Goal: Information Seeking & Learning: Learn about a topic

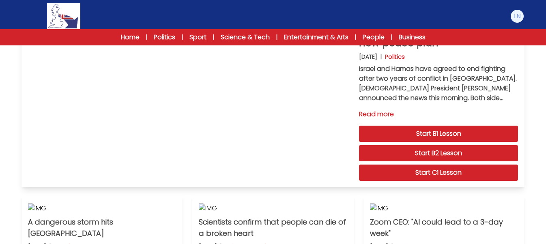
scroll to position [65, 0]
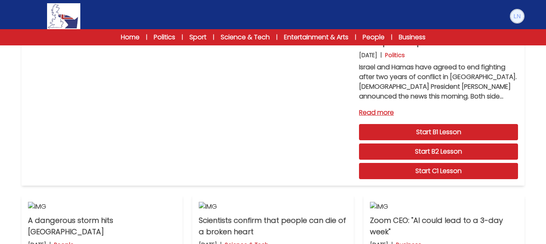
click at [520, 20] on img at bounding box center [517, 16] width 13 height 13
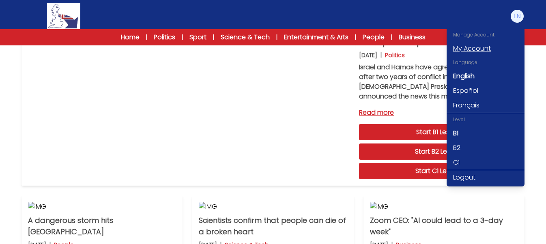
click at [489, 50] on link "My Account" at bounding box center [486, 48] width 78 height 15
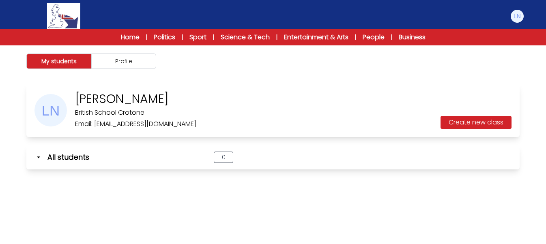
click at [57, 112] on img at bounding box center [50, 110] width 32 height 32
click at [146, 57] on button "Profile" at bounding box center [123, 61] width 65 height 15
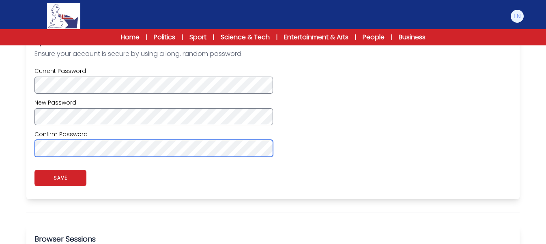
scroll to position [279, 0]
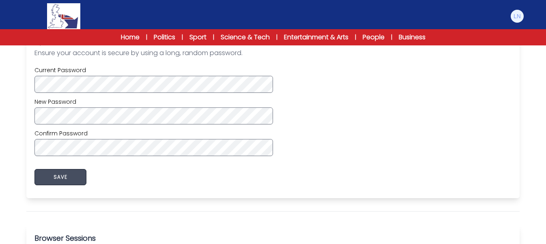
click at [76, 179] on button "SAVE" at bounding box center [60, 177] width 52 height 16
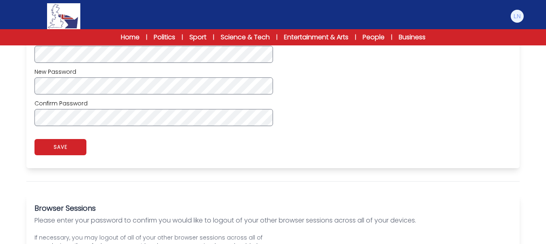
scroll to position [292, 0]
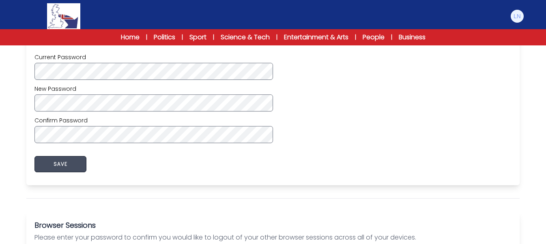
click at [54, 166] on button "SAVE" at bounding box center [60, 164] width 52 height 16
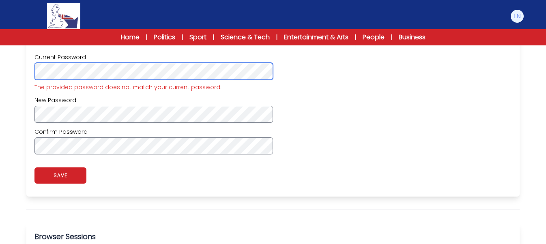
click at [17, 66] on div "**********" at bounding box center [273, 57] width 520 height 533
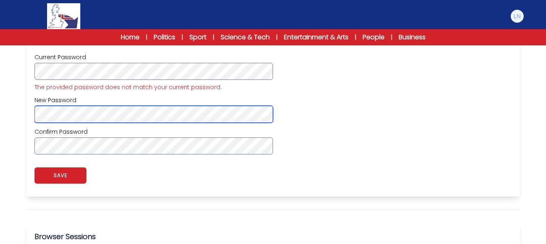
click at [0, 106] on div "My students Profile Luana Nardi" at bounding box center [273, 40] width 546 height 575
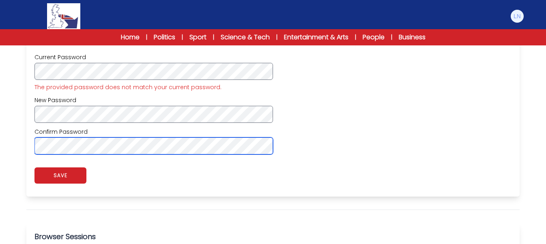
click at [14, 138] on div "**********" at bounding box center [273, 57] width 520 height 533
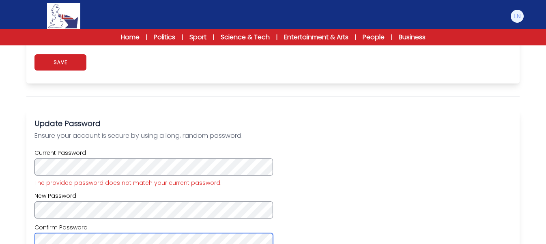
scroll to position [127, 0]
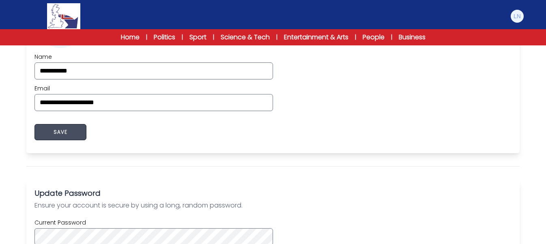
click at [68, 133] on button "SAVE" at bounding box center [60, 132] width 52 height 16
click at [178, 131] on div "app.myaccount_profile_password_saved. SAVE" at bounding box center [272, 132] width 477 height 26
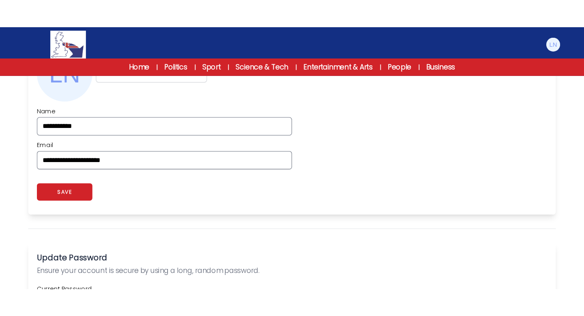
scroll to position [0, 0]
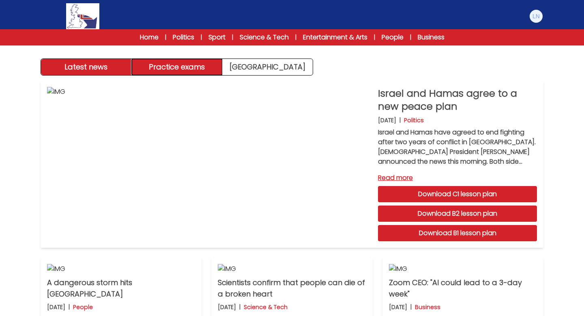
click at [167, 65] on button "Practice exams" at bounding box center [177, 67] width 91 height 16
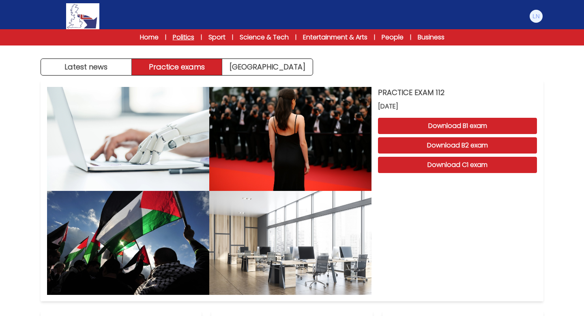
click at [184, 34] on link "Politics" at bounding box center [184, 37] width 22 height 10
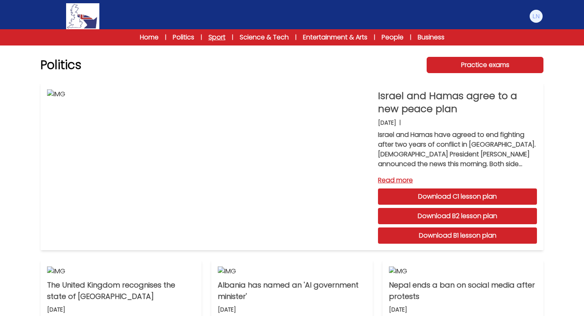
click at [220, 37] on link "Sport" at bounding box center [217, 37] width 17 height 10
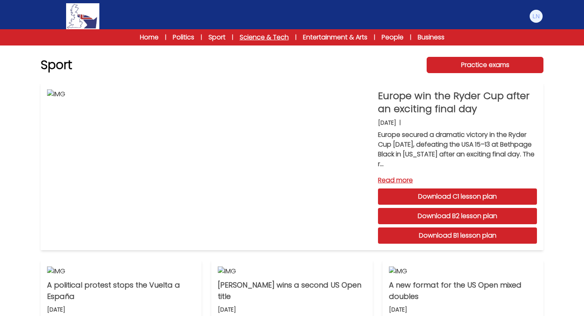
click at [257, 38] on link "Science & Tech" at bounding box center [264, 37] width 49 height 10
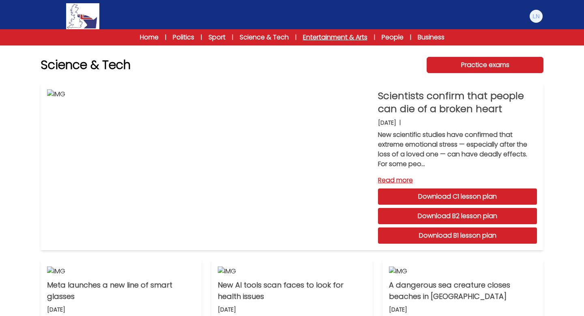
click at [326, 40] on link "Entertainment & Arts" at bounding box center [335, 37] width 65 height 10
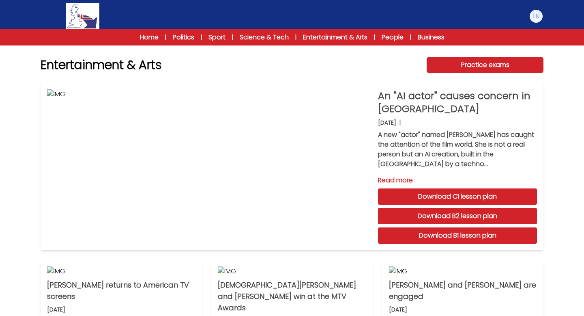
click at [398, 37] on link "People" at bounding box center [393, 37] width 22 height 10
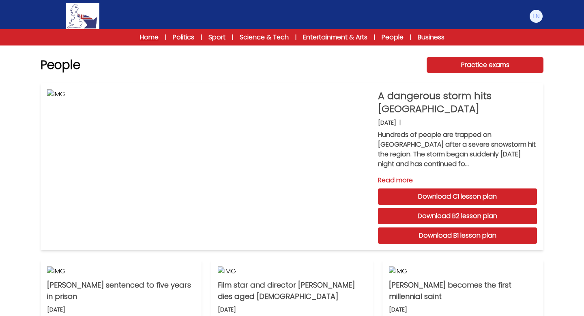
click at [149, 41] on link "Home" at bounding box center [149, 37] width 19 height 10
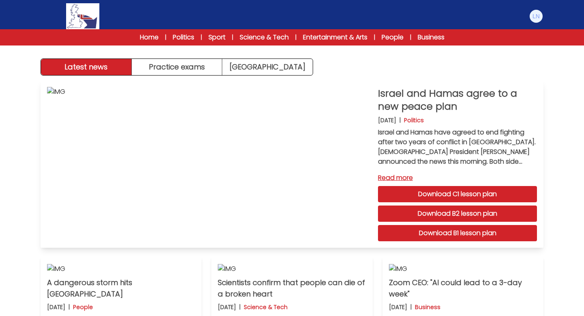
click at [390, 178] on link "Read more" at bounding box center [457, 178] width 159 height 10
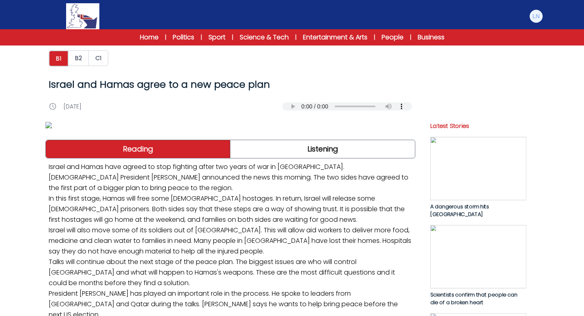
click at [172, 128] on img at bounding box center [230, 125] width 370 height 6
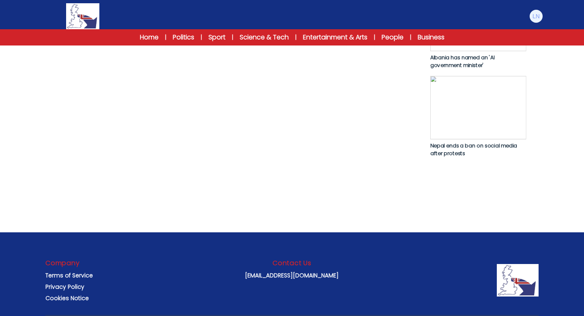
scroll to position [556, 0]
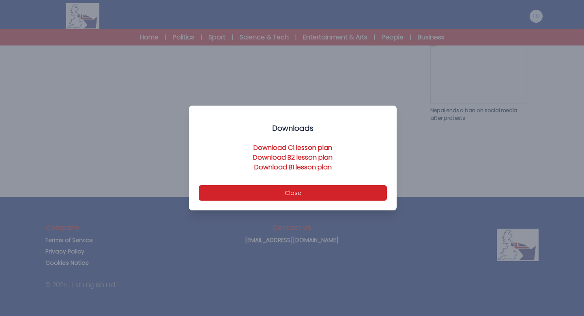
click at [286, 166] on link "Download B1 lesson plan" at bounding box center [293, 166] width 78 height 9
click at [307, 193] on button "Close" at bounding box center [293, 192] width 188 height 15
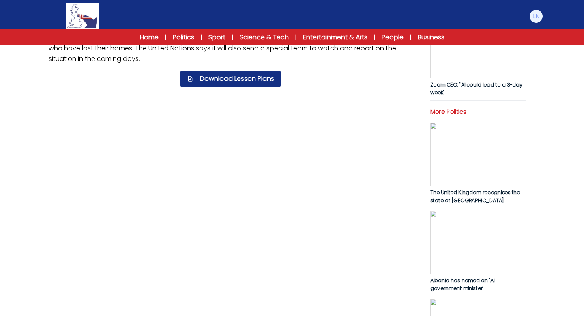
scroll to position [299, 0]
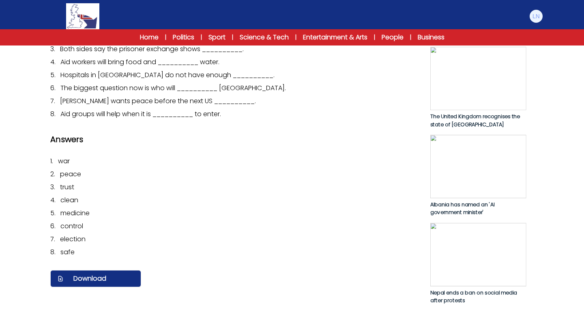
scroll to position [386, 0]
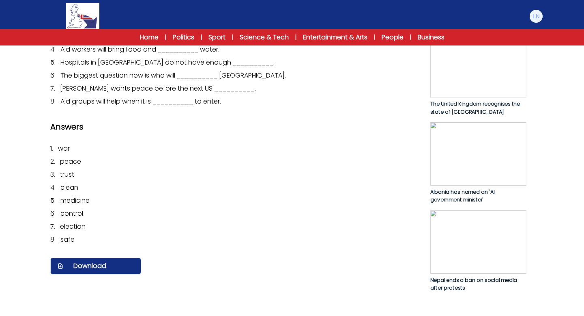
click at [103, 106] on div "Questions 1. The __________ in Gaza started two years ago. 2. People in many co…" at bounding box center [230, 44] width 360 height 123
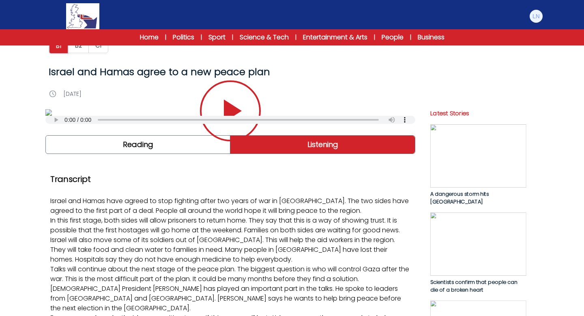
scroll to position [0, 0]
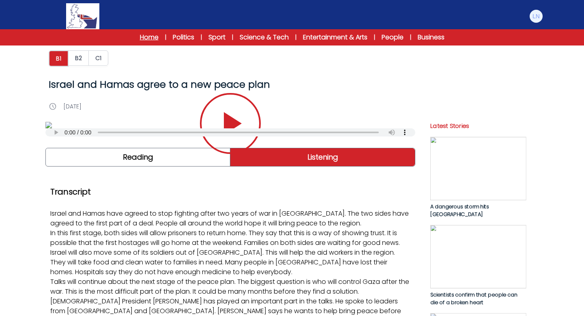
click at [156, 40] on link "Home" at bounding box center [149, 37] width 19 height 10
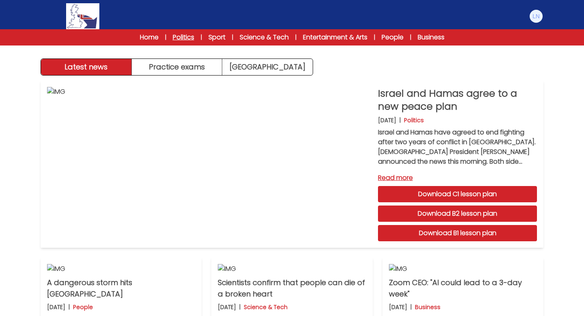
click at [186, 38] on link "Politics" at bounding box center [184, 37] width 22 height 10
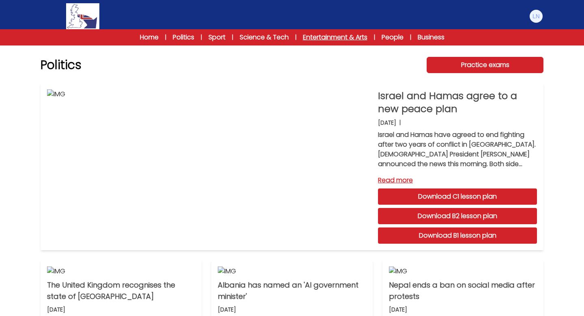
click at [324, 34] on link "Entertainment & Arts" at bounding box center [335, 37] width 65 height 10
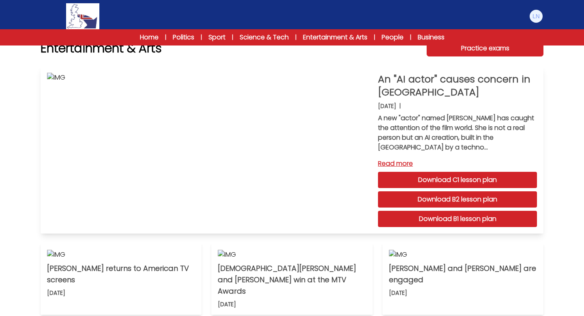
scroll to position [15, 0]
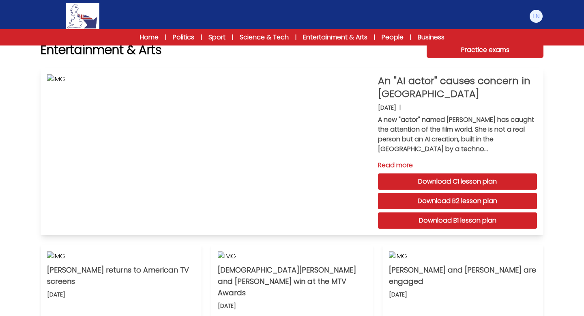
click at [455, 222] on link "Download B1 lesson plan" at bounding box center [457, 220] width 159 height 16
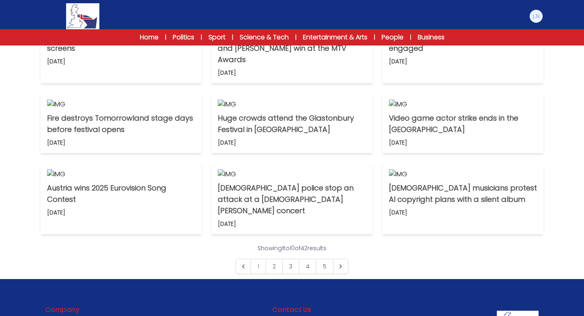
scroll to position [0, 0]
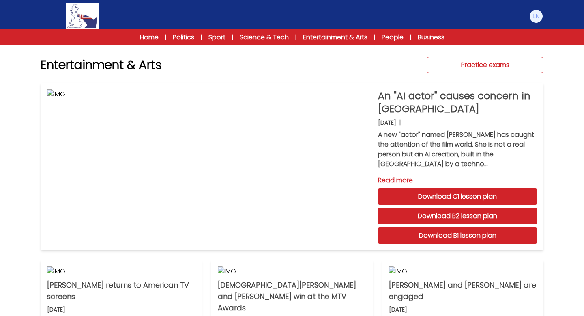
click at [452, 64] on link "Practice exams" at bounding box center [485, 65] width 117 height 16
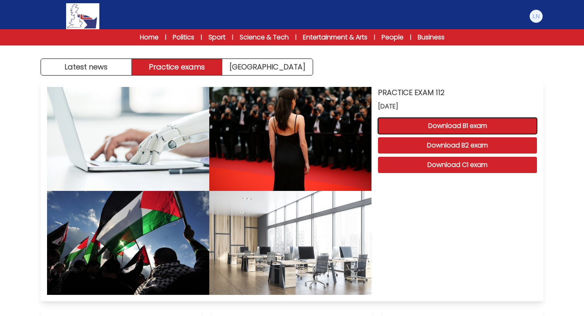
click at [446, 127] on button "Download B1 exam" at bounding box center [457, 126] width 159 height 16
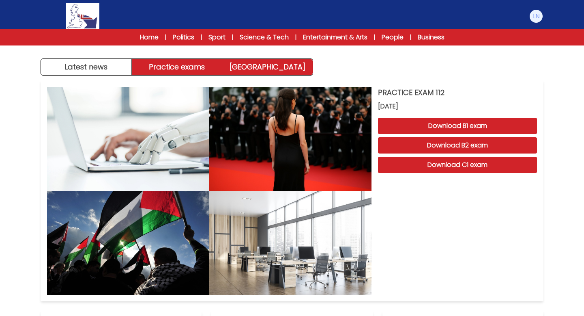
click at [296, 71] on link "[GEOGRAPHIC_DATA]" at bounding box center [267, 67] width 91 height 16
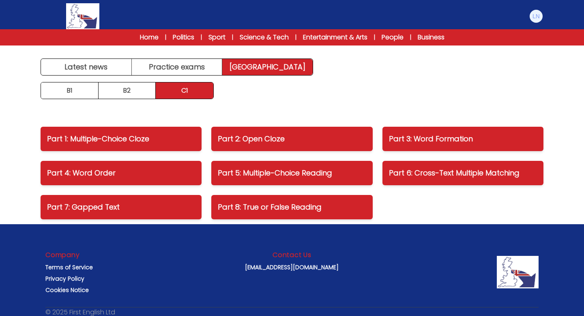
click at [296, 71] on link "[GEOGRAPHIC_DATA]" at bounding box center [267, 67] width 91 height 16
click at [72, 86] on link "B1" at bounding box center [70, 90] width 58 height 16
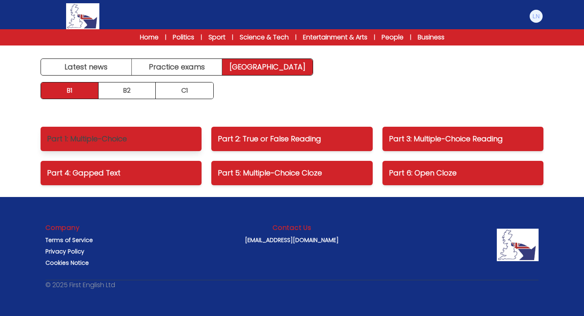
click at [99, 140] on p "Part 1: Multiple-Choice" at bounding box center [121, 138] width 148 height 11
click at [339, 38] on link "Entertainment & Arts" at bounding box center [335, 37] width 65 height 10
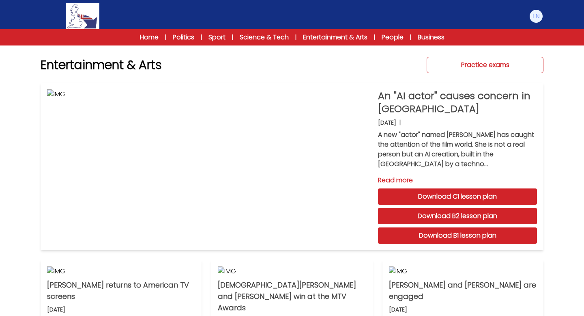
click at [464, 65] on link "Practice exams" at bounding box center [485, 65] width 117 height 16
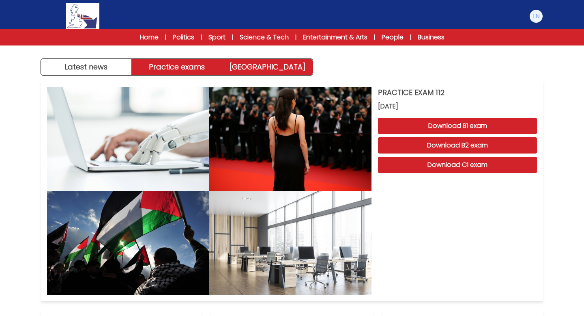
click at [274, 65] on link "[GEOGRAPHIC_DATA]" at bounding box center [267, 67] width 91 height 16
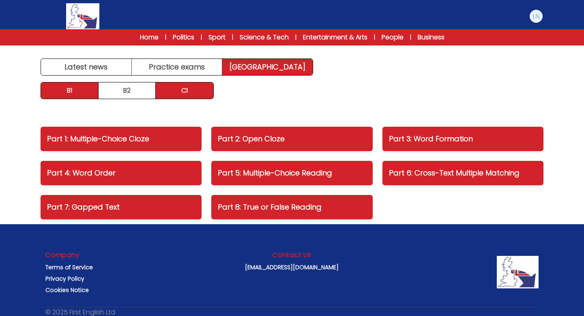
click at [79, 93] on link "B1" at bounding box center [70, 90] width 58 height 16
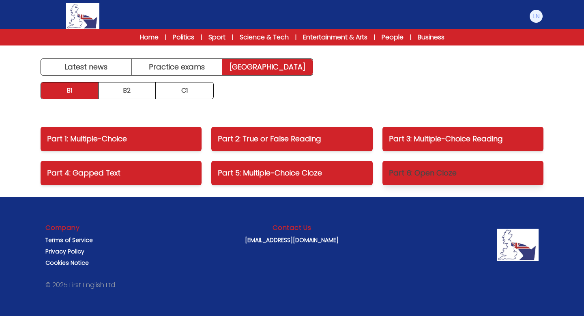
click at [404, 175] on p "Part 6: Open Cloze" at bounding box center [463, 172] width 148 height 11
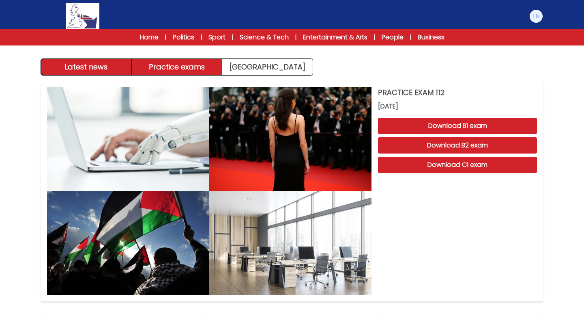
click at [115, 71] on button "Latest news" at bounding box center [86, 67] width 91 height 16
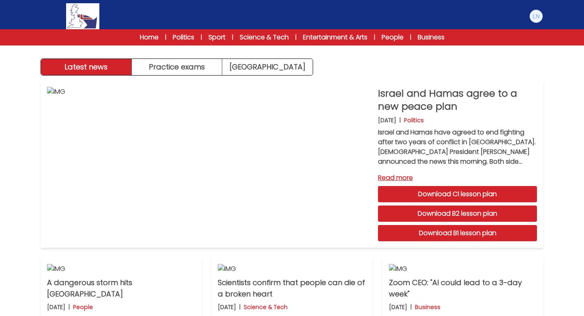
click at [84, 19] on img at bounding box center [82, 16] width 33 height 26
click at [438, 38] on link "Business" at bounding box center [431, 37] width 27 height 10
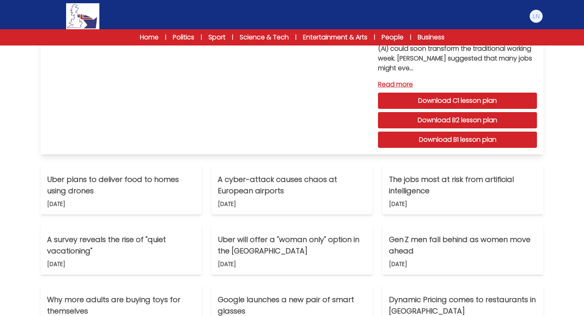
scroll to position [94, 0]
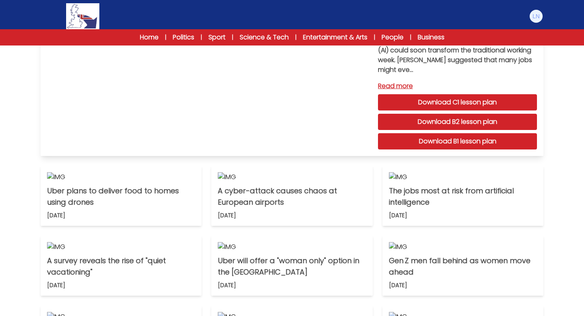
click at [404, 84] on link "Read more" at bounding box center [457, 86] width 159 height 10
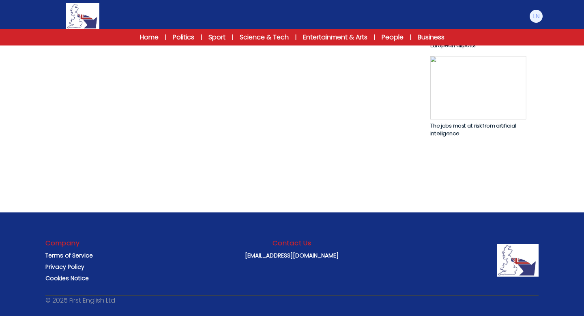
scroll to position [556, 0]
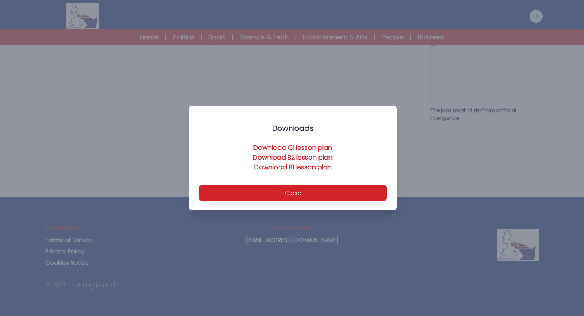
click at [295, 165] on link "Download B1 lesson plan" at bounding box center [293, 166] width 78 height 9
